Goal: Navigation & Orientation: Find specific page/section

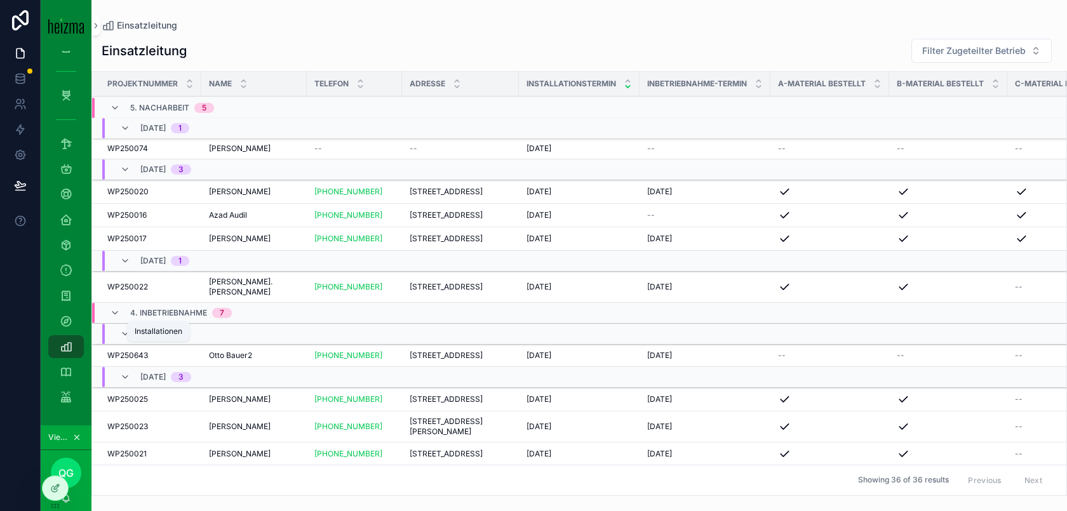
click at [67, 318] on icon "scrollable content" at bounding box center [66, 321] width 13 height 13
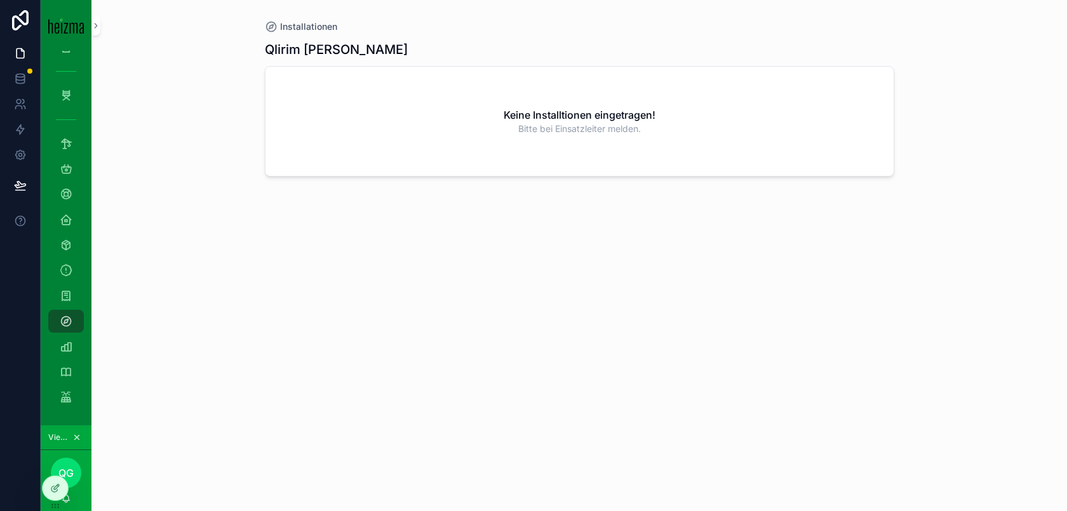
click at [0, 0] on icon at bounding box center [0, 0] width 0 height 0
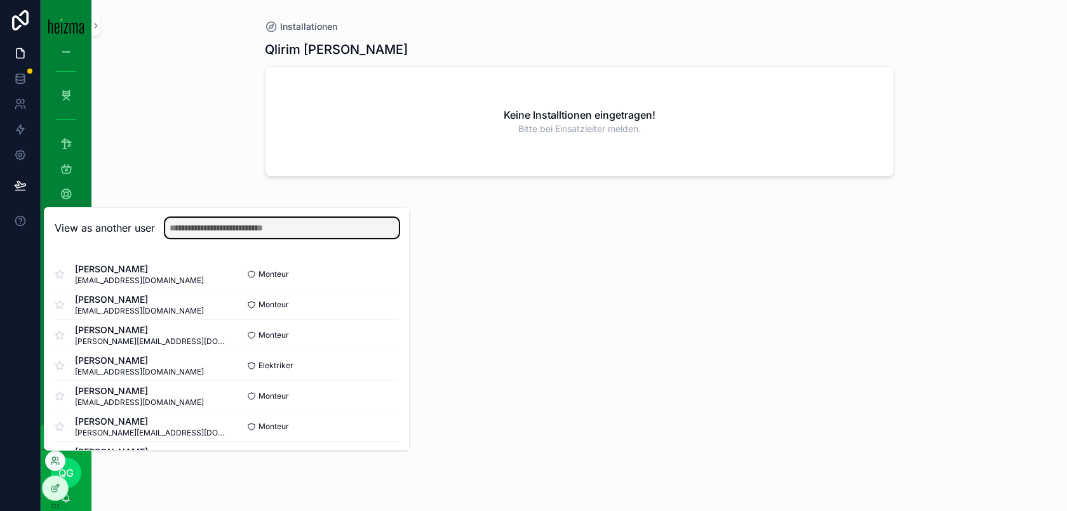
click at [252, 228] on input "text" at bounding box center [282, 228] width 234 height 20
type input "*"
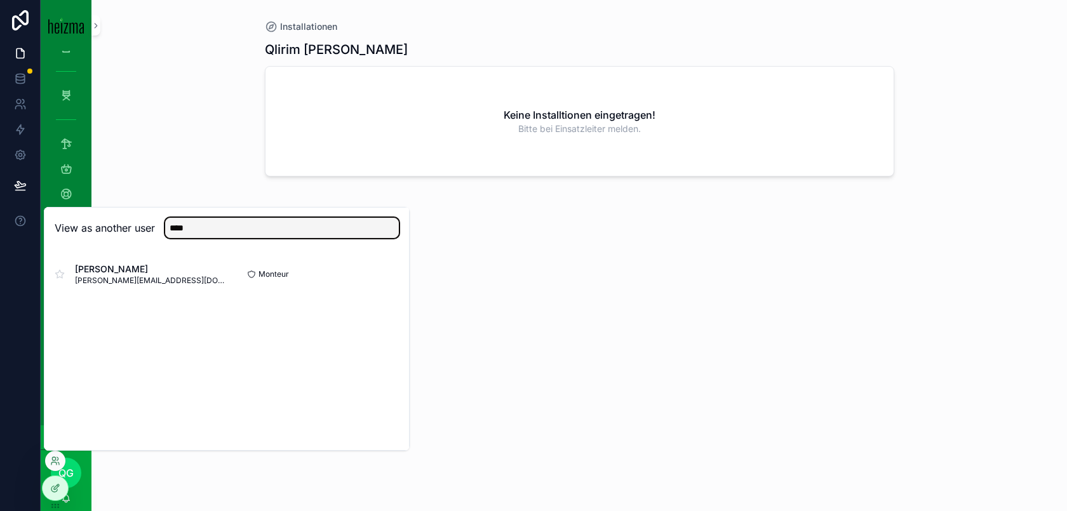
type input "****"
click at [0, 0] on button "Select" at bounding box center [0, 0] width 0 height 0
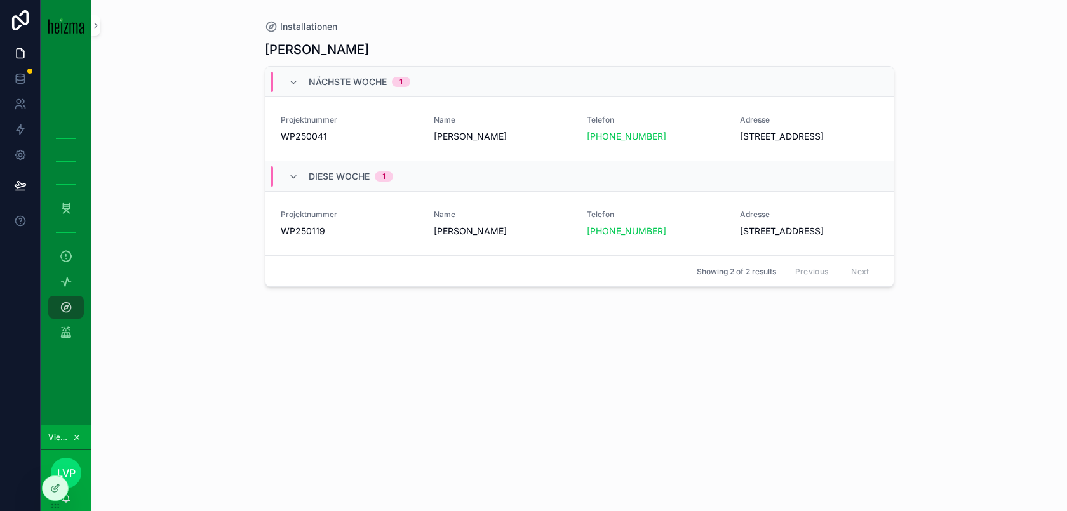
click at [504, 133] on span "Michael Kampl" at bounding box center [503, 136] width 138 height 13
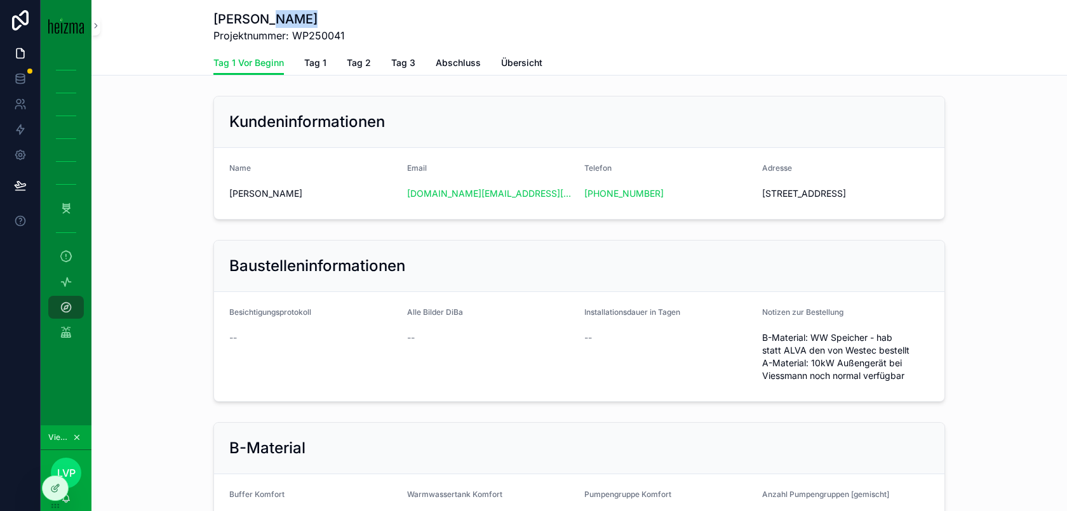
drag, startPoint x: 311, startPoint y: 22, endPoint x: 266, endPoint y: 22, distance: 45.7
click at [266, 22] on h1 "Michael Kampl" at bounding box center [278, 19] width 131 height 18
copy h1 "Kampl"
click at [0, 0] on icon at bounding box center [0, 0] width 0 height 0
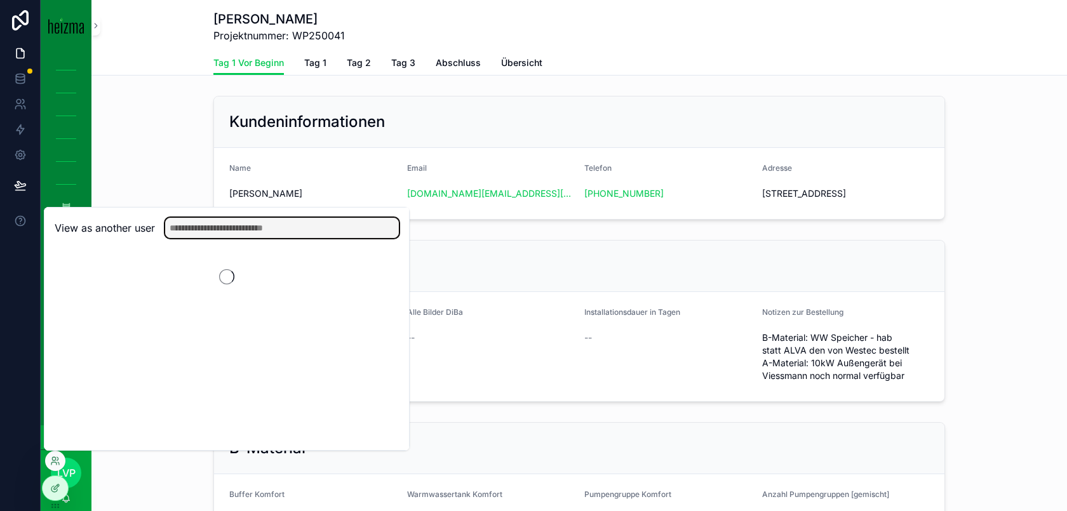
click at [215, 225] on input "text" at bounding box center [282, 228] width 234 height 20
type input "*****"
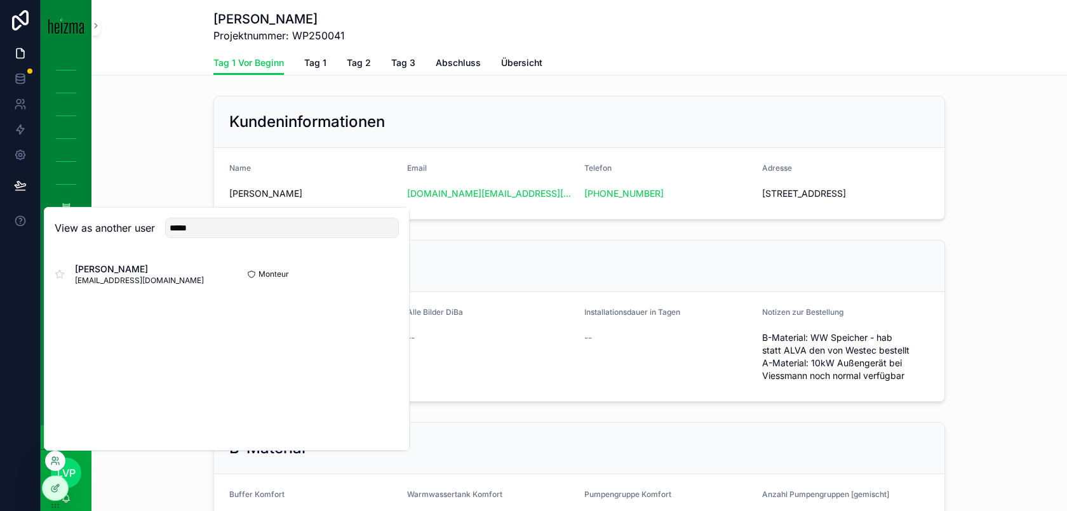
click at [0, 0] on button "Select" at bounding box center [0, 0] width 0 height 0
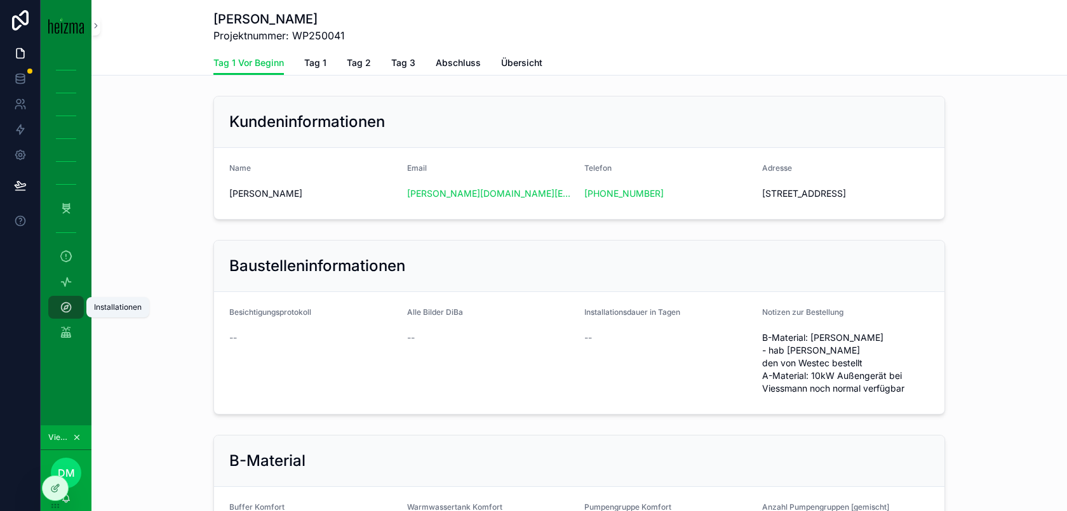
click at [77, 309] on link "Installationen" at bounding box center [66, 307] width 36 height 23
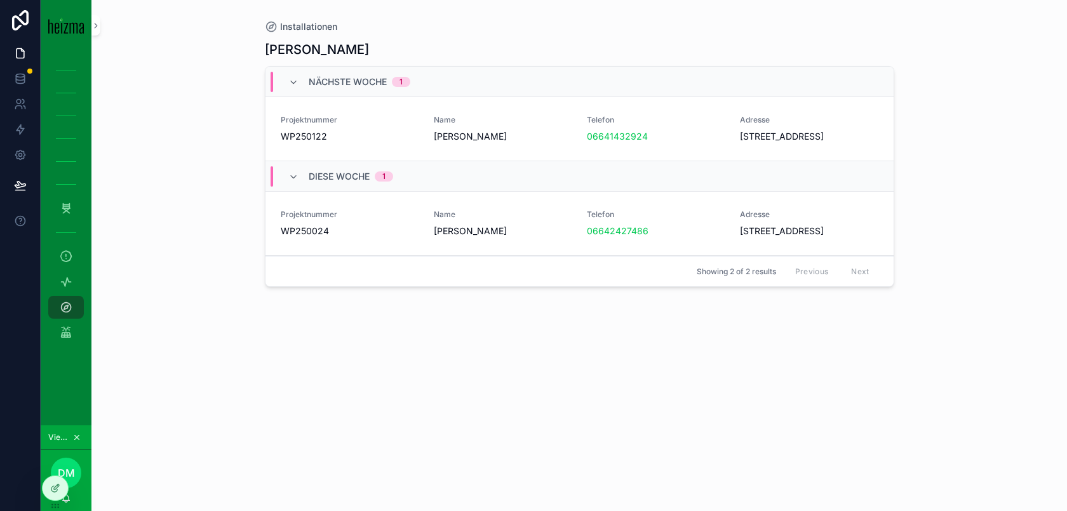
click at [495, 138] on span "[PERSON_NAME]" at bounding box center [503, 136] width 138 height 13
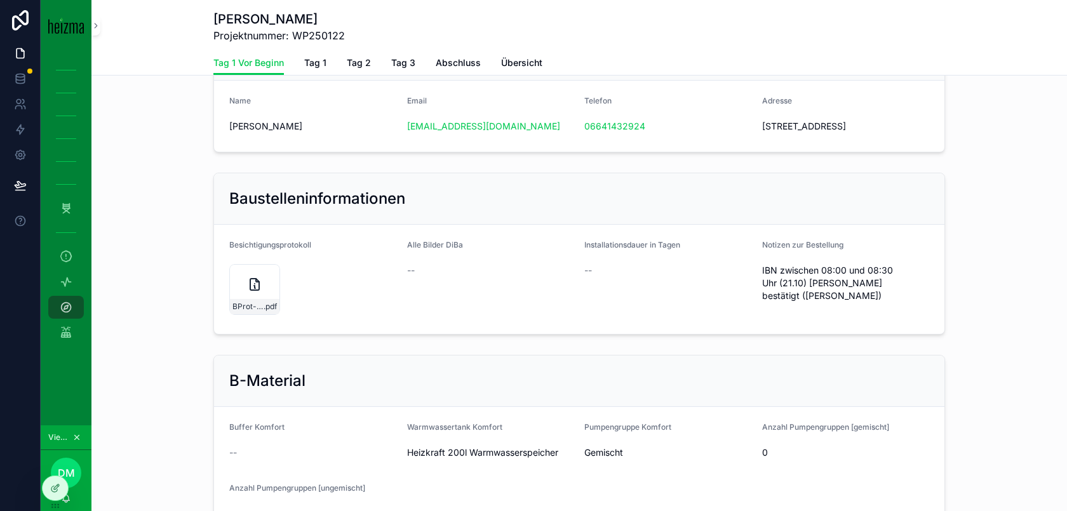
scroll to position [68, 0]
click at [260, 288] on icon "scrollable content" at bounding box center [254, 283] width 15 height 15
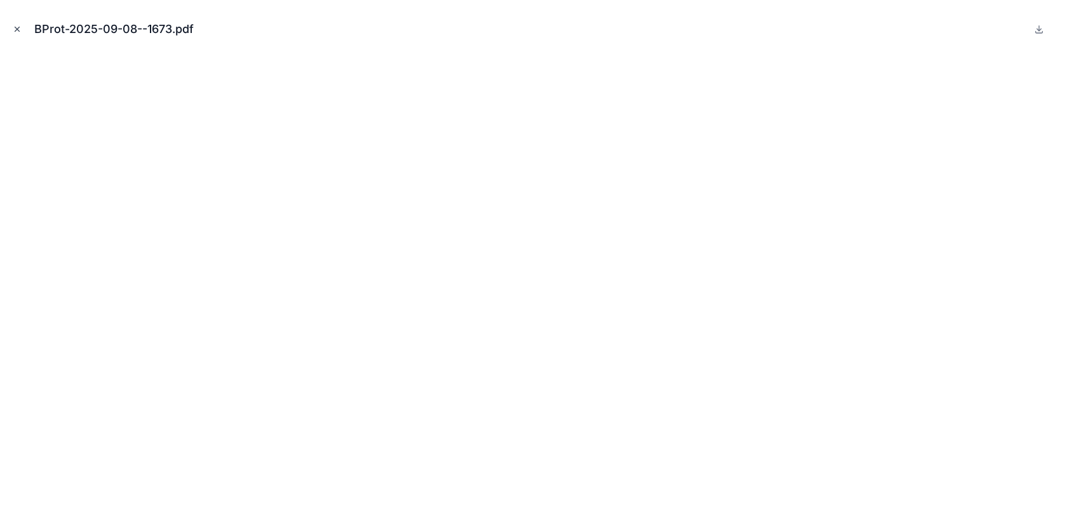
click at [13, 27] on icon "Close modal" at bounding box center [17, 29] width 9 height 9
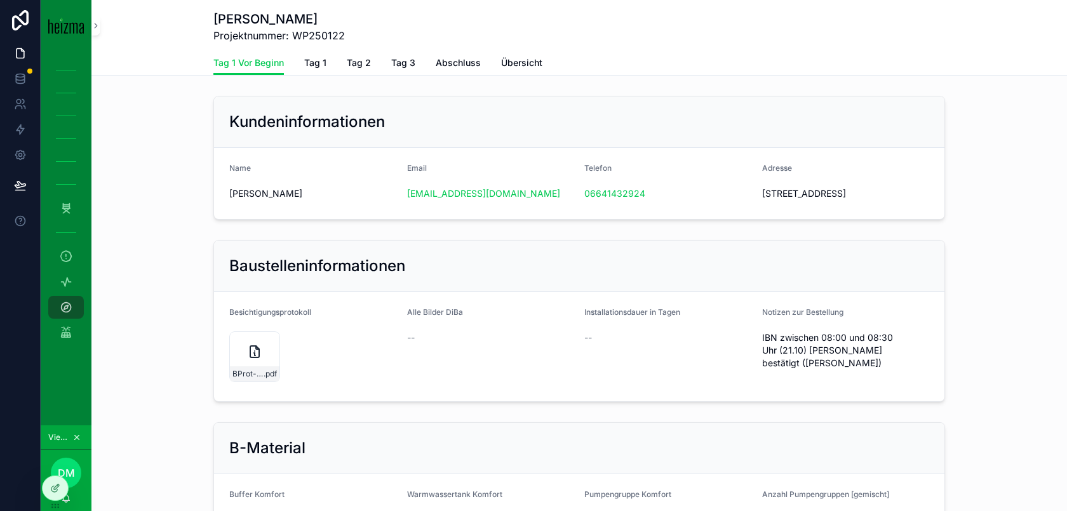
click at [0, 0] on icon at bounding box center [0, 0] width 0 height 0
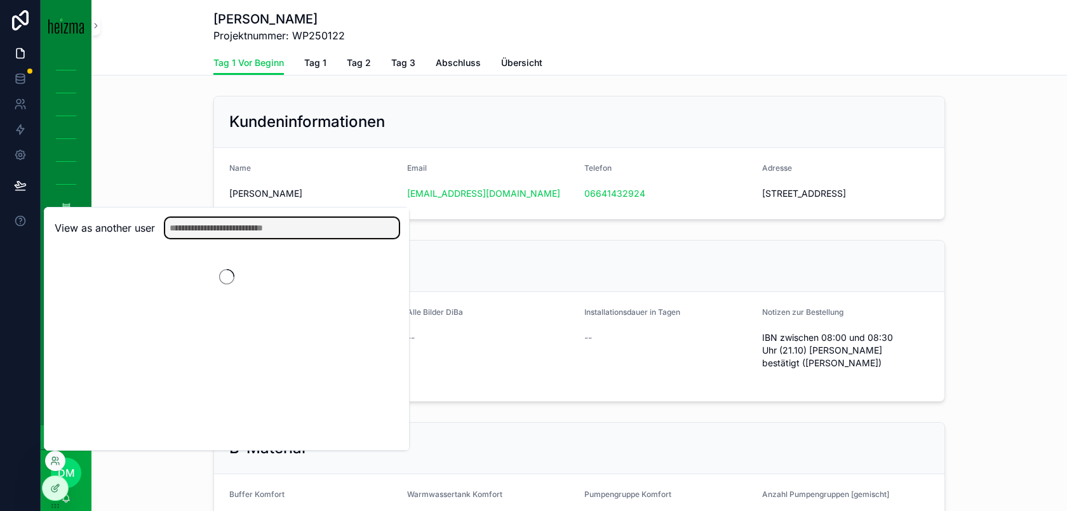
click at [279, 223] on input "text" at bounding box center [282, 228] width 234 height 20
type input "****"
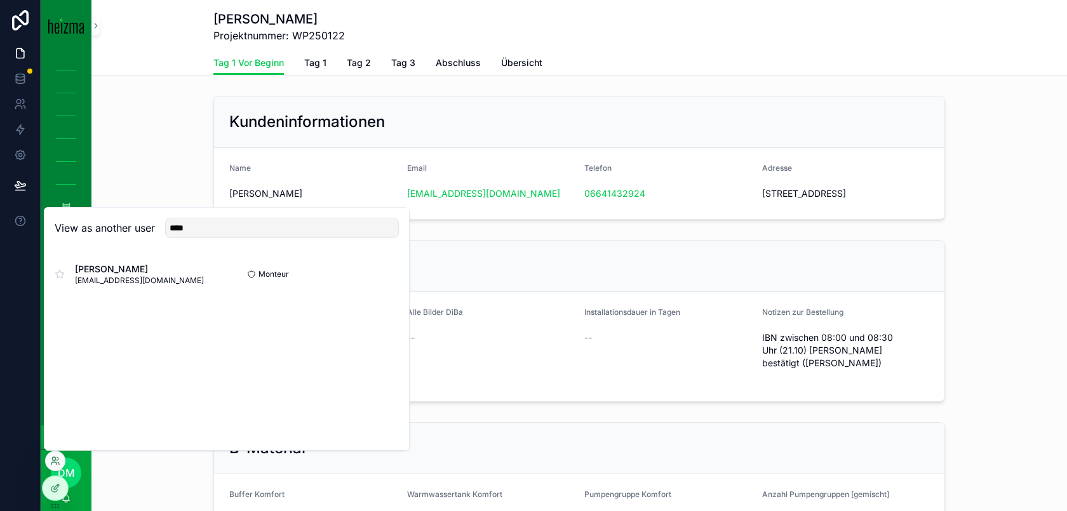
click at [0, 0] on button "Select" at bounding box center [0, 0] width 0 height 0
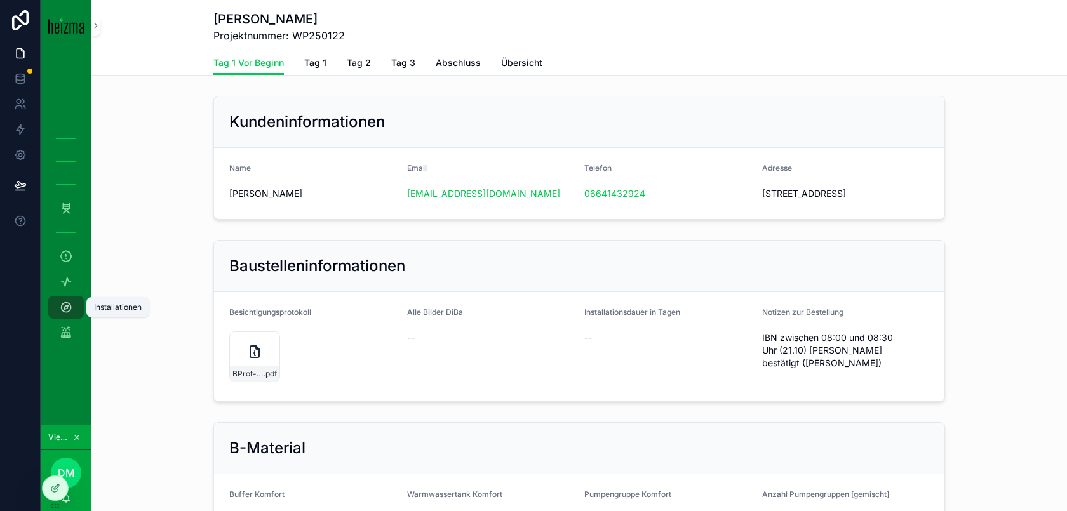
click at [69, 305] on icon "scrollable content" at bounding box center [66, 307] width 13 height 13
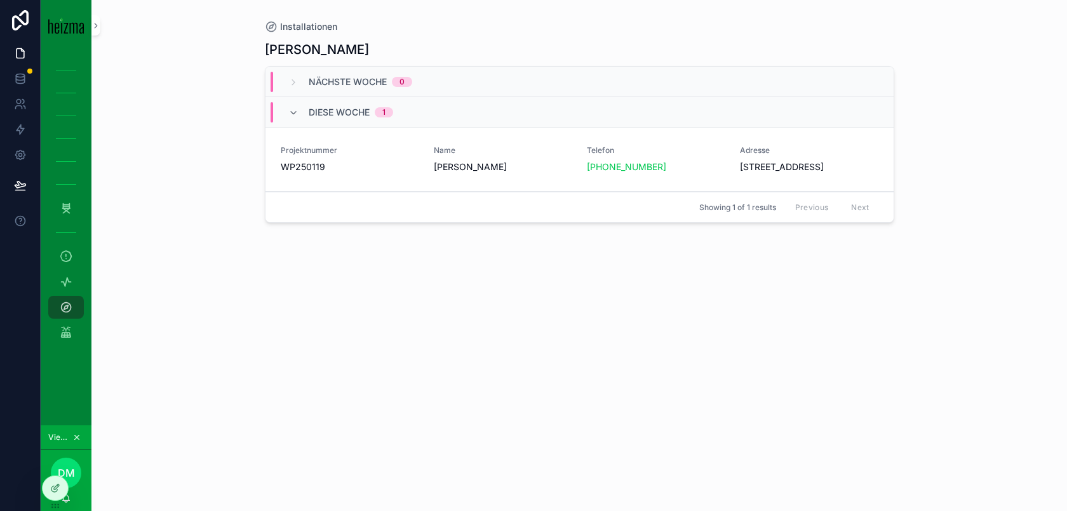
click at [0, 0] on icon at bounding box center [0, 0] width 0 height 0
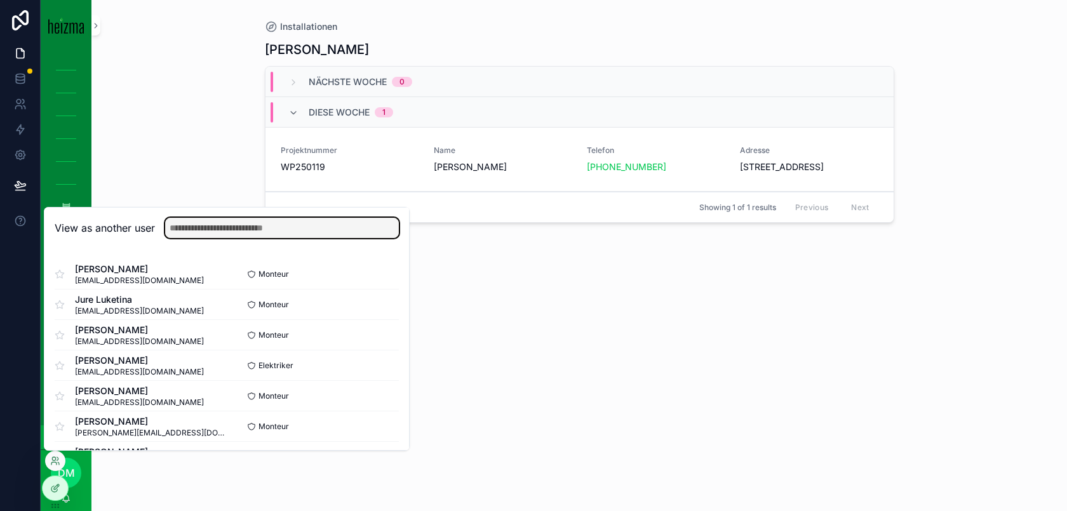
click at [224, 234] on input "text" at bounding box center [282, 228] width 234 height 20
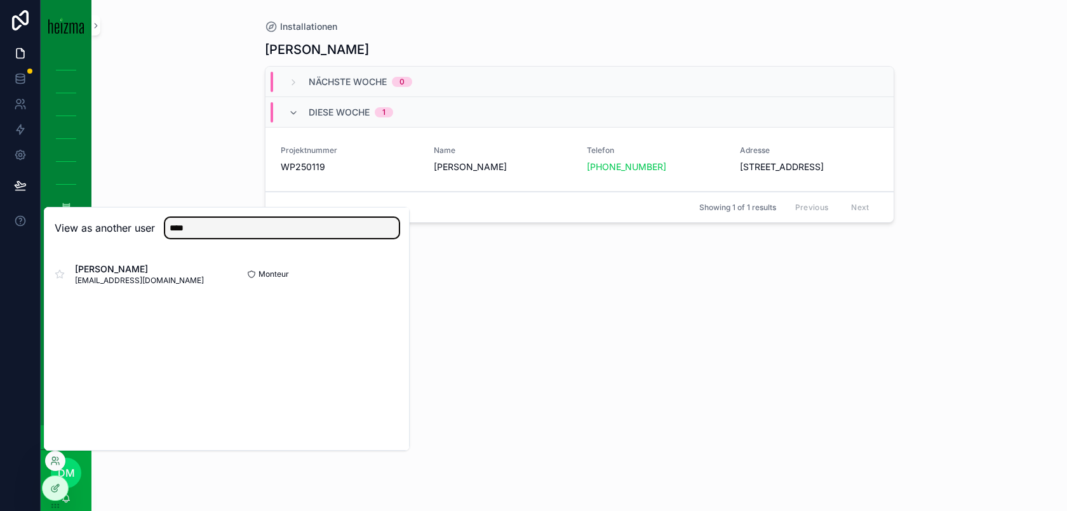
type input "****"
click at [0, 0] on button "Select" at bounding box center [0, 0] width 0 height 0
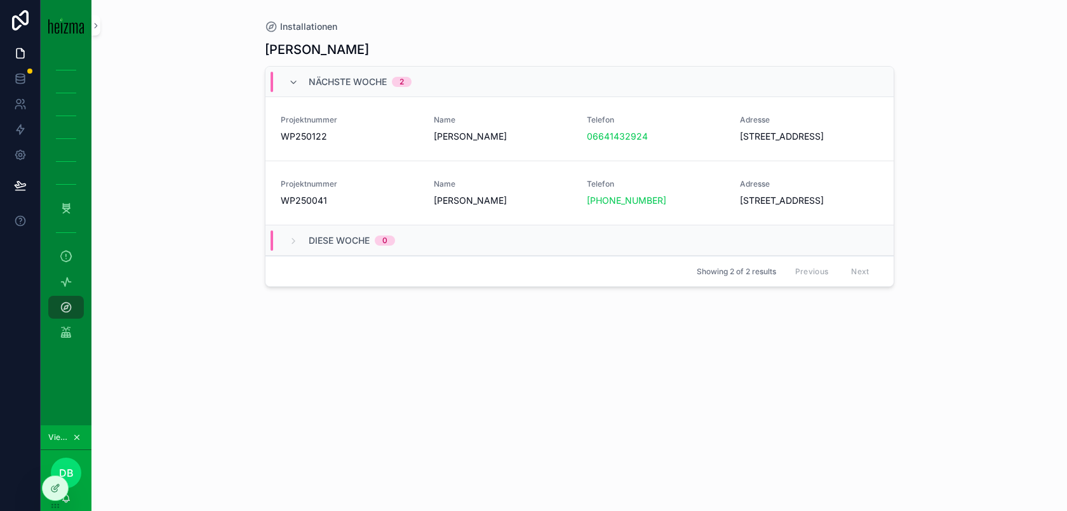
click at [401, 207] on span "WP250041" at bounding box center [350, 200] width 138 height 13
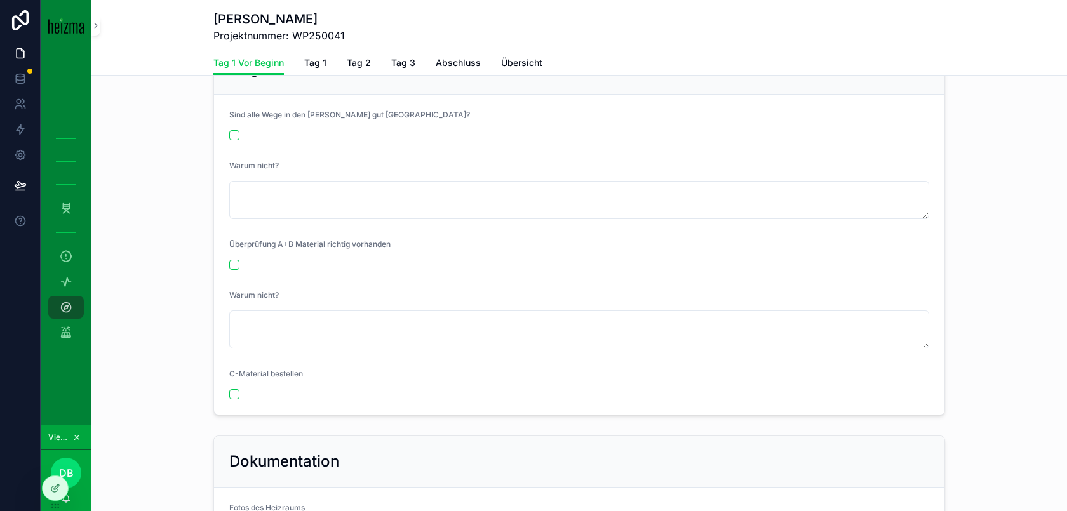
scroll to position [1073, 0]
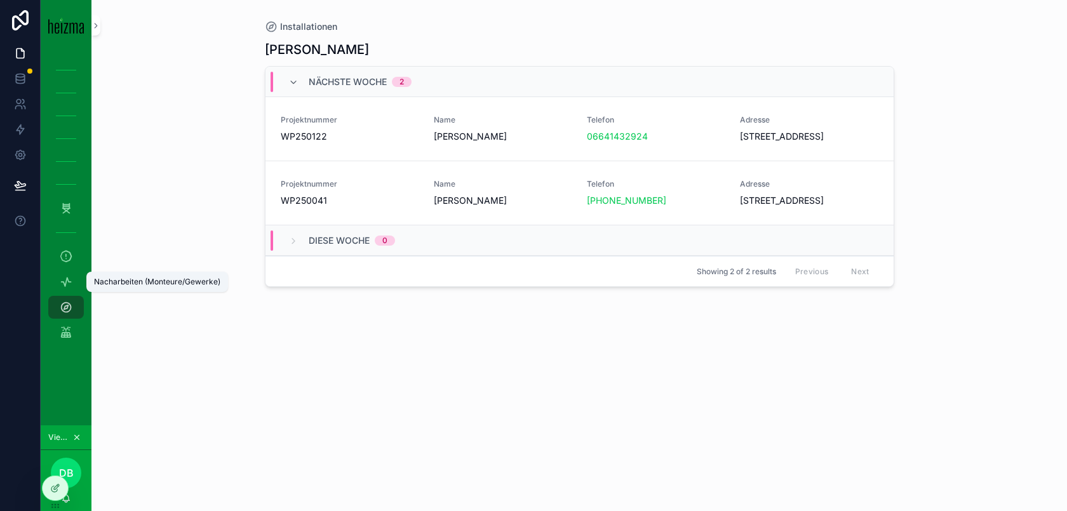
click at [75, 290] on div "Nacharbeiten (Monteure/Gewerke)" at bounding box center [66, 282] width 20 height 20
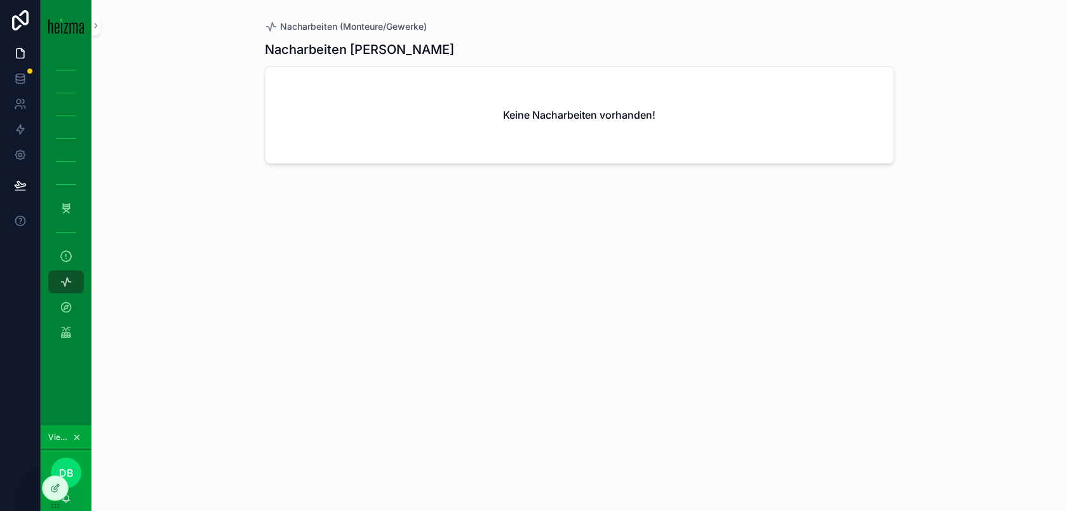
click at [69, 234] on div "scrollable content" at bounding box center [66, 232] width 36 height 20
click at [69, 250] on icon "scrollable content" at bounding box center [66, 256] width 13 height 13
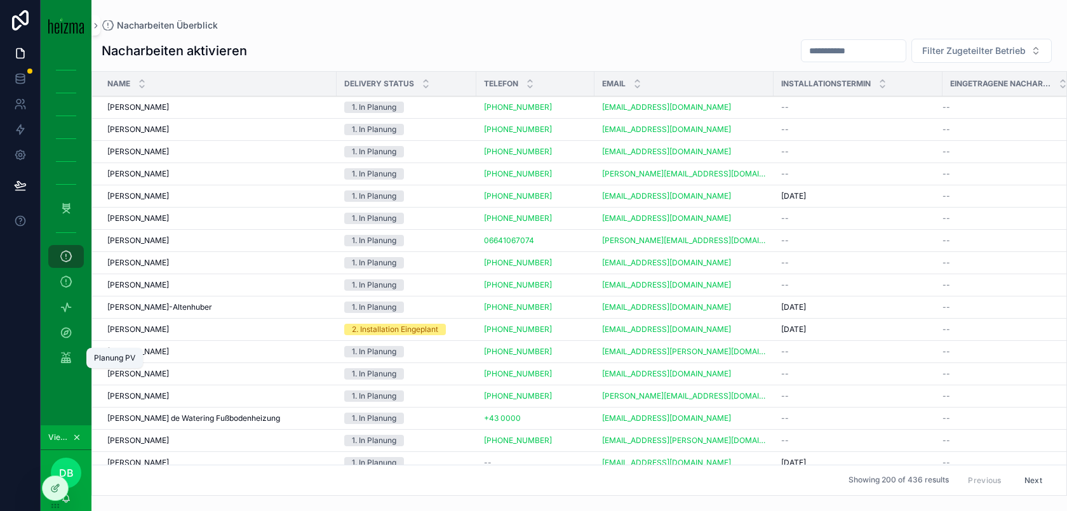
click at [69, 360] on icon "scrollable content" at bounding box center [66, 358] width 13 height 13
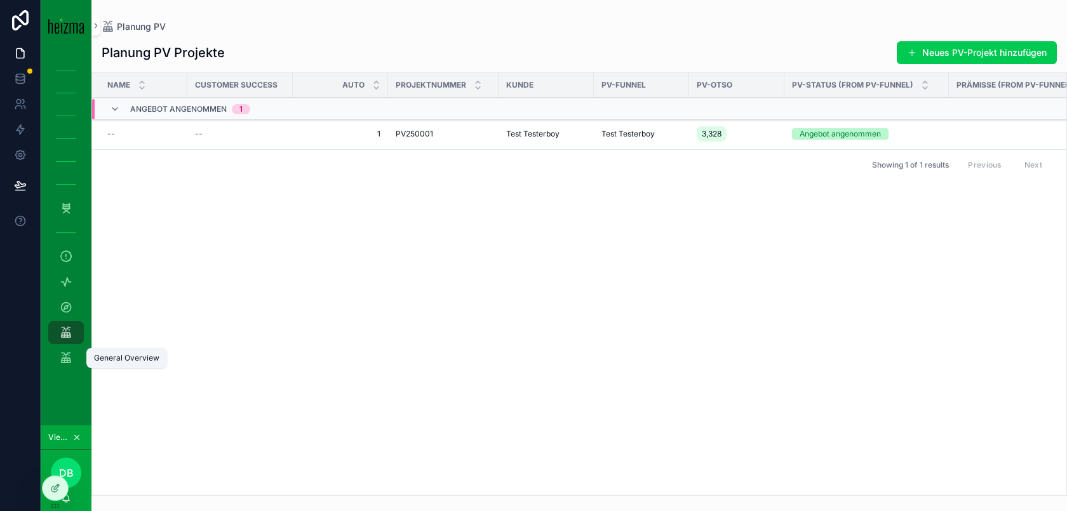
click at [68, 360] on icon "scrollable content" at bounding box center [66, 358] width 13 height 13
click at [68, 210] on icon "scrollable content" at bounding box center [66, 208] width 13 height 13
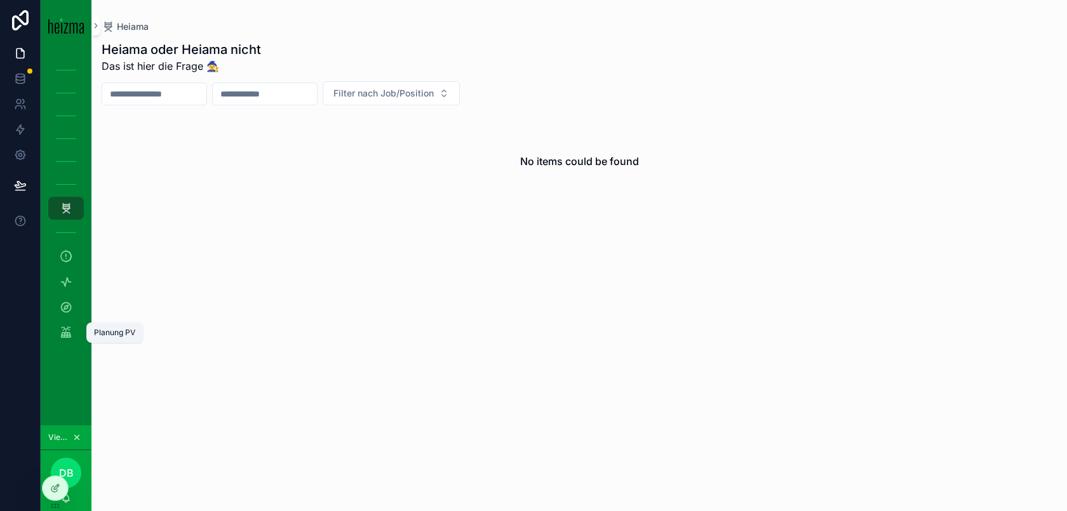
click at [72, 340] on div "Planung PV" at bounding box center [66, 333] width 20 height 20
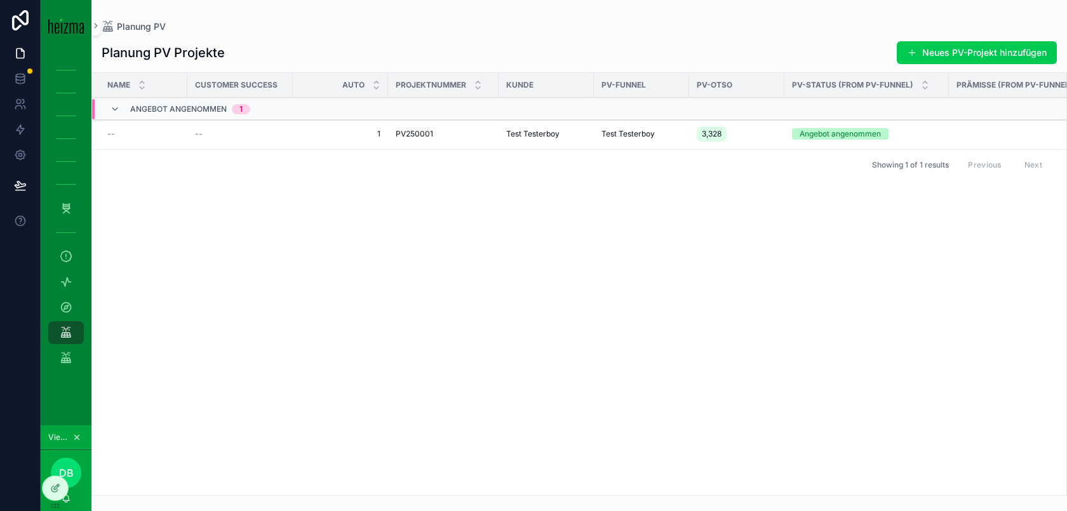
click at [72, 371] on div "Heiama 0 Nacharbeiten Überblick Nacharbeiten (Monteure/Gewerke) Installationen …" at bounding box center [66, 218] width 51 height 335
click at [73, 364] on div "General Overview" at bounding box center [66, 358] width 20 height 20
